Goal: Task Accomplishment & Management: Complete application form

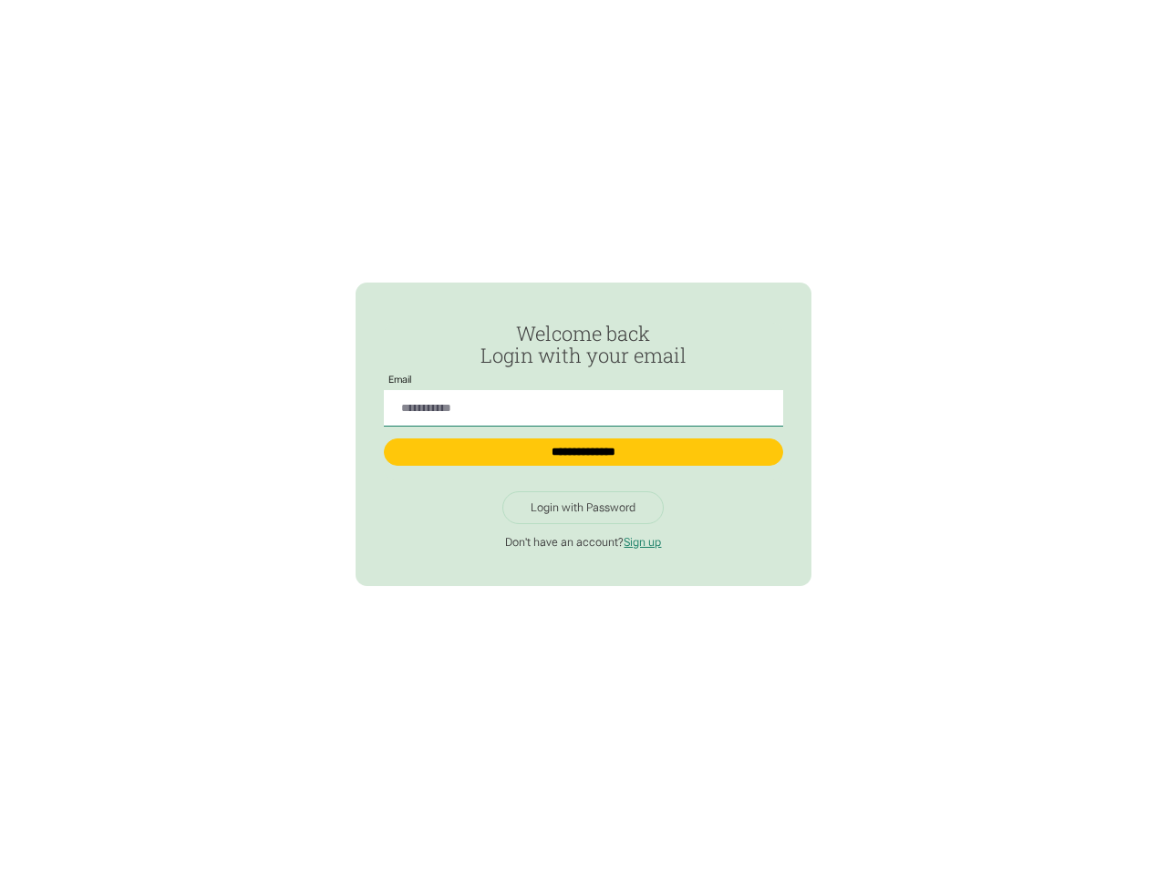
click at [582, 401] on input "Passwordless Login" at bounding box center [583, 408] width 398 height 37
